Goal: Information Seeking & Learning: Learn about a topic

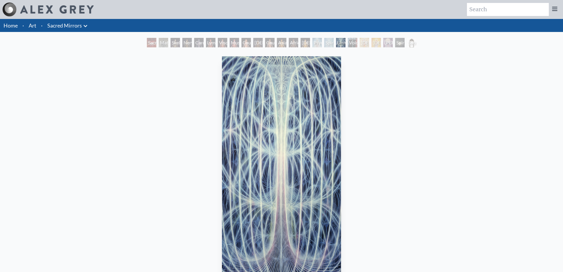
click at [416, 43] on div "Sacred Mirrors Frame" at bounding box center [411, 42] width 9 height 9
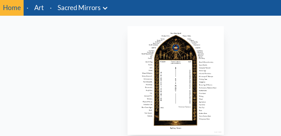
scroll to position [20, 0]
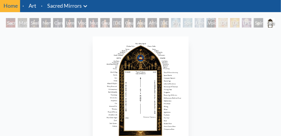
click at [252, 22] on div "Sophia" at bounding box center [246, 22] width 9 height 9
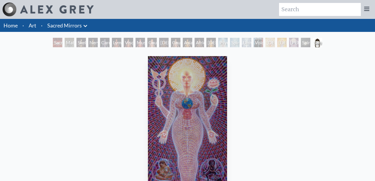
click at [311, 41] on div "Spiritual World" at bounding box center [305, 42] width 9 height 9
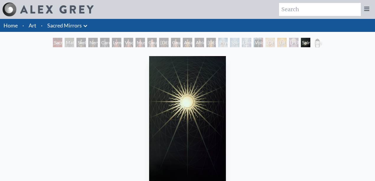
click at [277, 42] on div "Christ" at bounding box center [281, 42] width 9 height 9
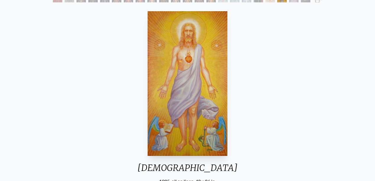
scroll to position [39, 0]
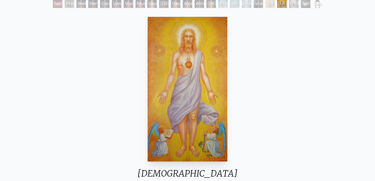
click at [266, 2] on div "Avalokitesvara" at bounding box center [270, 3] width 9 height 9
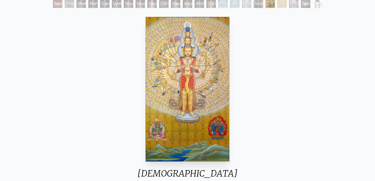
click at [258, 3] on div "Void Clear Light" at bounding box center [258, 3] width 9 height 9
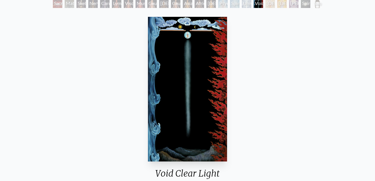
click at [250, 2] on div "Universal Mind Lattice" at bounding box center [246, 3] width 9 height 9
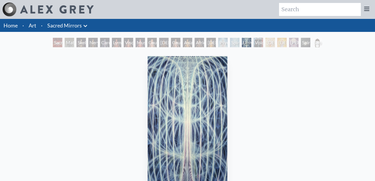
click at [240, 41] on div "Spiritual Energy System" at bounding box center [234, 42] width 9 height 9
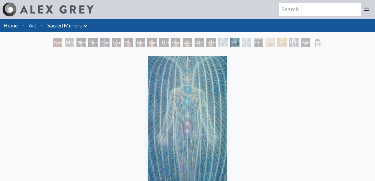
click at [202, 41] on div "African Man" at bounding box center [199, 42] width 9 height 9
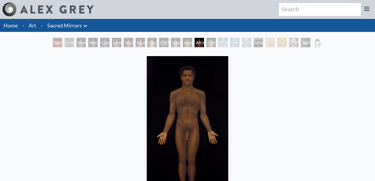
click at [189, 41] on div "Asian Man" at bounding box center [187, 42] width 9 height 9
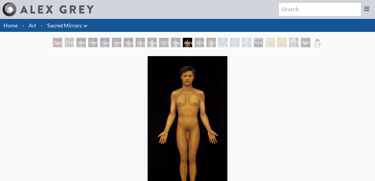
click at [176, 42] on div "Caucasian Man" at bounding box center [175, 42] width 9 height 9
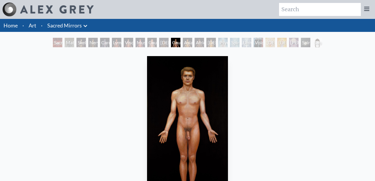
click at [204, 41] on div "African Man" at bounding box center [199, 42] width 9 height 9
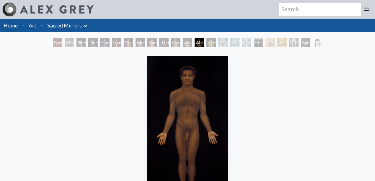
click at [177, 41] on div "Caucasian Man" at bounding box center [175, 42] width 9 height 9
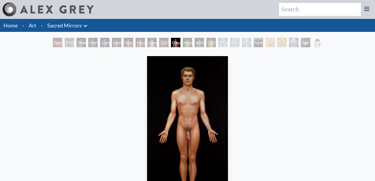
click at [212, 40] on div "Asian Woman" at bounding box center [211, 42] width 9 height 9
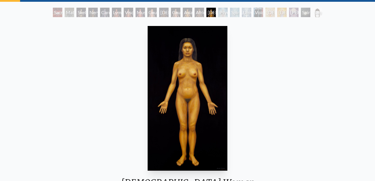
scroll to position [20, 0]
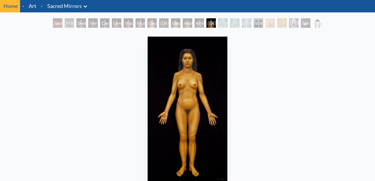
click at [198, 20] on div "African Man" at bounding box center [199, 22] width 9 height 9
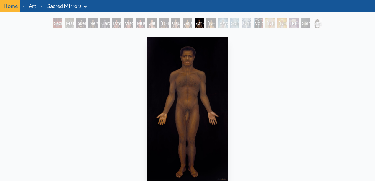
click at [179, 20] on div "Caucasian Man" at bounding box center [175, 22] width 9 height 9
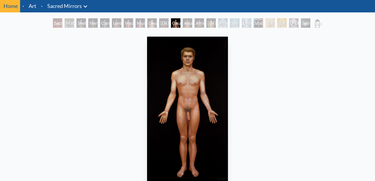
click at [155, 22] on div "Caucasian Woman" at bounding box center [151, 22] width 9 height 9
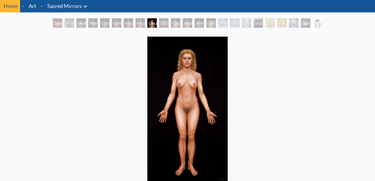
click at [128, 23] on div "Viscera" at bounding box center [128, 22] width 9 height 9
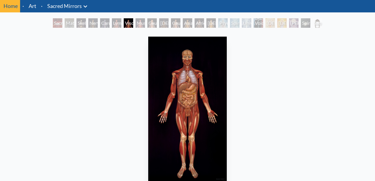
click at [112, 23] on div "Lymphatic System" at bounding box center [116, 22] width 9 height 9
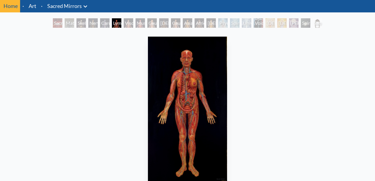
click at [100, 21] on div "Cardiovascular System" at bounding box center [104, 22] width 9 height 9
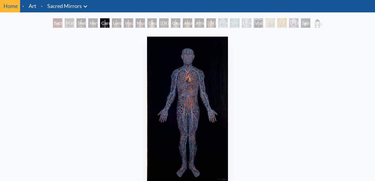
click at [72, 21] on div "Material World" at bounding box center [69, 22] width 9 height 9
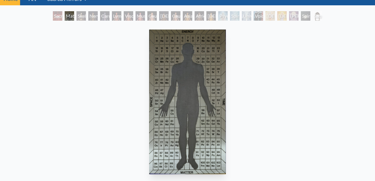
scroll to position [20, 0]
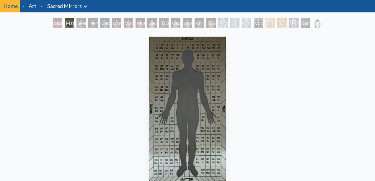
click at [65, 20] on div "Material World" at bounding box center [69, 22] width 9 height 9
click at [88, 20] on div "Nervous System" at bounding box center [92, 22] width 9 height 9
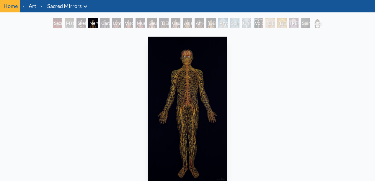
click at [62, 20] on div "Sacred Mirrors Room, Entheon" at bounding box center [57, 22] width 9 height 9
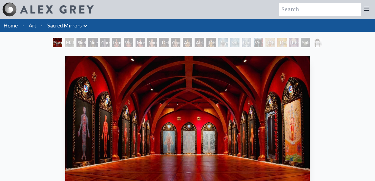
click at [68, 40] on div "Material World" at bounding box center [69, 42] width 9 height 9
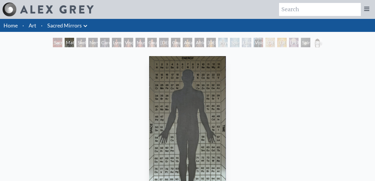
click at [97, 41] on div "Nervous System" at bounding box center [92, 42] width 9 height 9
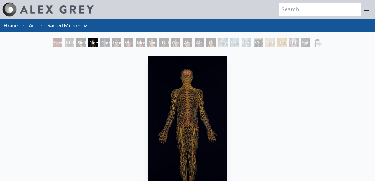
click at [118, 41] on div "Lymphatic System" at bounding box center [116, 42] width 9 height 9
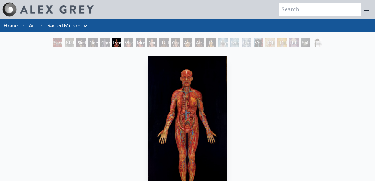
click at [141, 42] on div "Muscle System" at bounding box center [140, 42] width 9 height 9
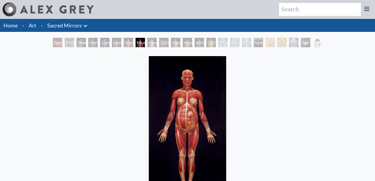
click at [160, 42] on div "African Woman" at bounding box center [163, 42] width 9 height 9
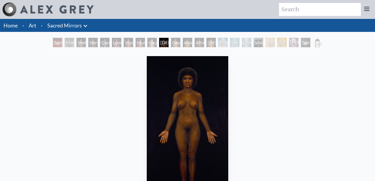
click at [218, 41] on div "Psychic Energy System" at bounding box center [222, 42] width 9 height 9
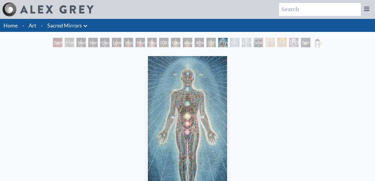
click at [35, 23] on link "Art" at bounding box center [33, 25] width 8 height 8
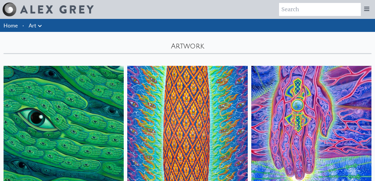
scroll to position [59, 0]
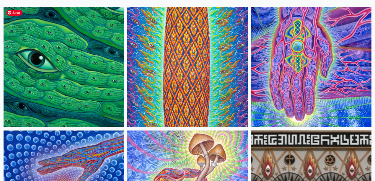
click at [60, 56] on img at bounding box center [64, 67] width 120 height 120
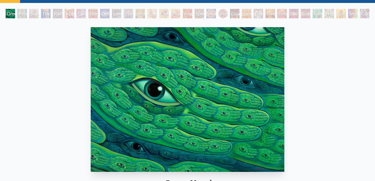
scroll to position [20, 0]
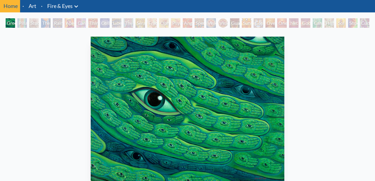
click at [15, 22] on div "Green Hand" at bounding box center [10, 22] width 9 height 9
click at [40, 22] on div "Green Hand Pillar of Awareness Study for the Great Turn The Torch Rainbow Eye R…" at bounding box center [187, 23] width 366 height 11
click at [24, 22] on div "Pillar of Awareness" at bounding box center [21, 22] width 9 height 9
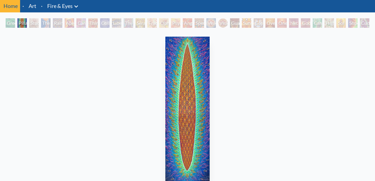
click at [44, 21] on div "The Torch" at bounding box center [45, 22] width 9 height 9
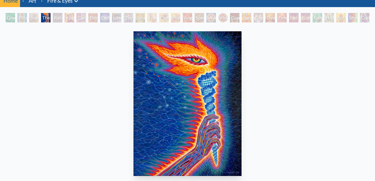
scroll to position [20, 0]
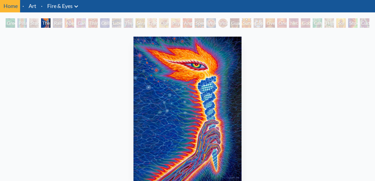
click at [34, 23] on div "Study for the Great Turn" at bounding box center [33, 22] width 9 height 9
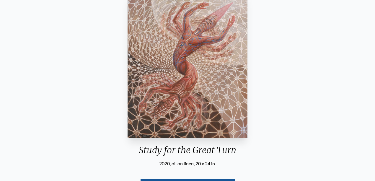
scroll to position [39, 0]
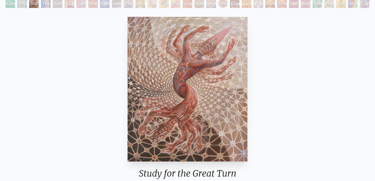
click at [67, 4] on div "Aperture" at bounding box center [69, 3] width 9 height 9
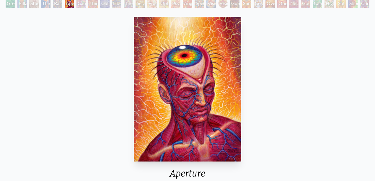
click at [56, 2] on div "Rainbow Eye Ripple" at bounding box center [57, 3] width 9 height 9
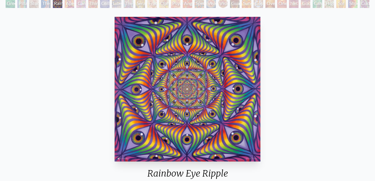
click at [81, 3] on div "Cannabis Sutra" at bounding box center [81, 3] width 9 height 9
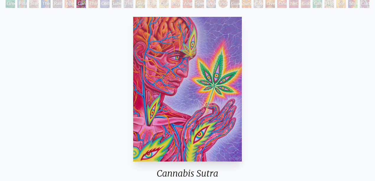
click at [93, 4] on div "Third Eye Tears of Joy" at bounding box center [92, 3] width 9 height 9
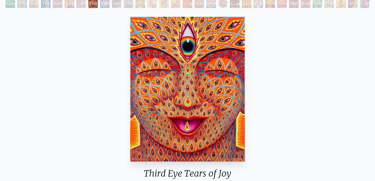
click at [105, 2] on div "Collective Vision" at bounding box center [104, 3] width 9 height 9
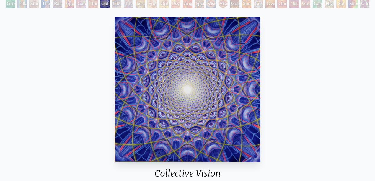
click at [119, 2] on div "Liberation Through Seeing" at bounding box center [116, 3] width 9 height 9
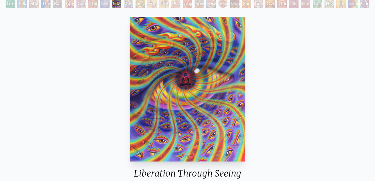
click at [129, 2] on div "The Seer" at bounding box center [128, 3] width 9 height 9
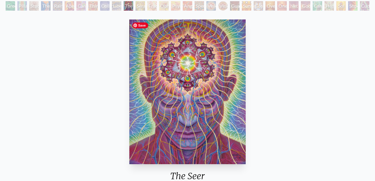
scroll to position [20, 0]
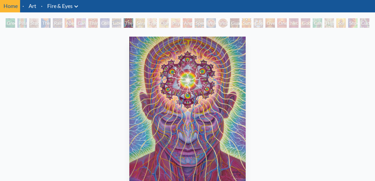
click at [142, 22] on div "Seraphic Transport Docking on the Third Eye" at bounding box center [140, 22] width 9 height 9
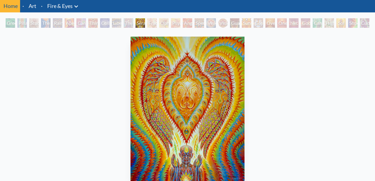
click at [148, 24] on div "Fractal Eyes" at bounding box center [151, 22] width 9 height 9
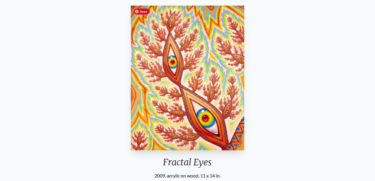
scroll to position [98, 0]
